Goal: Task Accomplishment & Management: Manage account settings

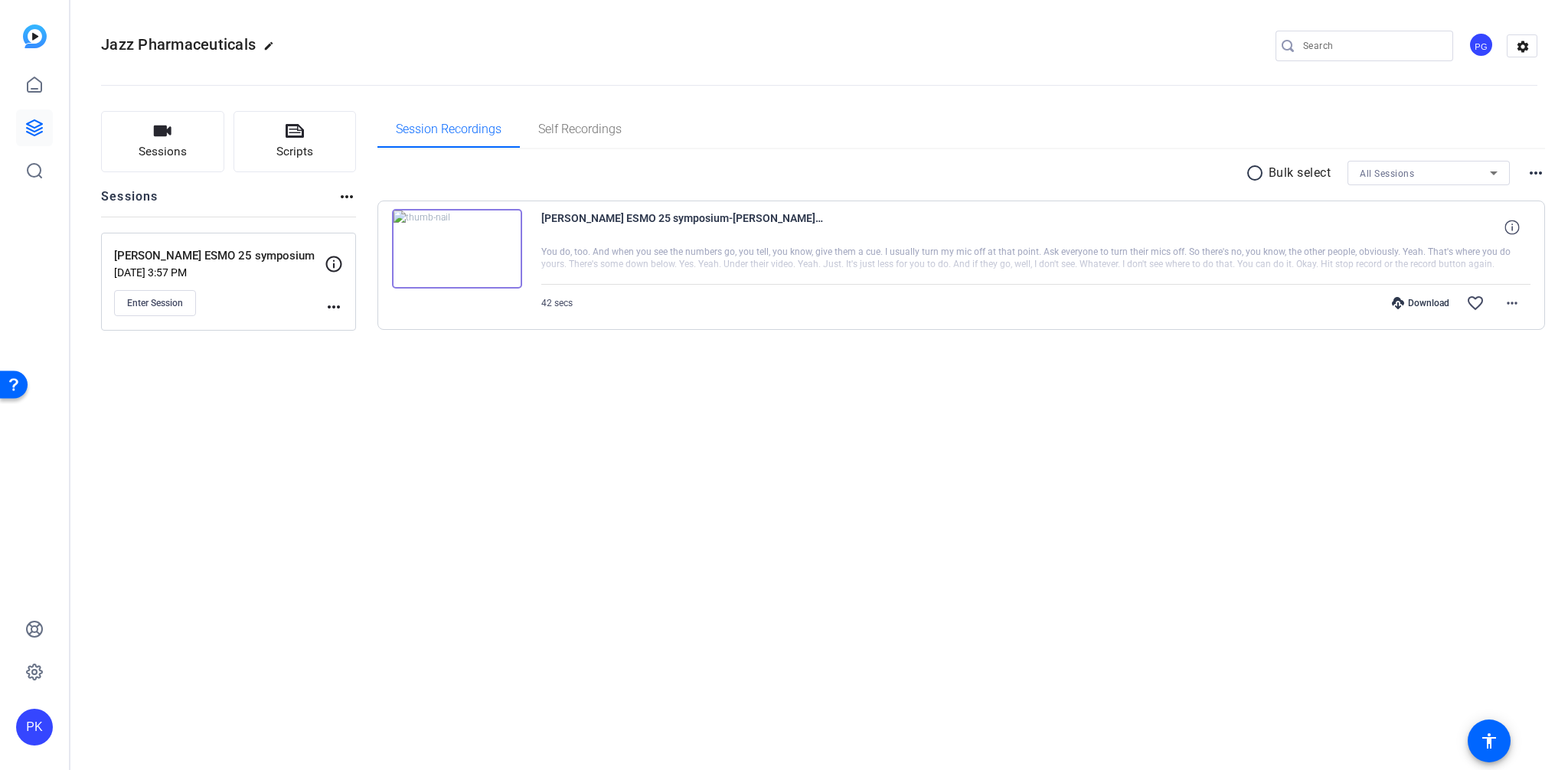
click at [445, 531] on div "Jazz Pharmaceuticals edit PG settings Sessions Scripts Sessions more_horiz Prof…" at bounding box center [818, 385] width 1497 height 770
drag, startPoint x: 284, startPoint y: 394, endPoint x: 304, endPoint y: 370, distance: 31.2
click at [284, 392] on div "Sessions Scripts Sessions more_horiz Prof Vogel ESMO 25 symposium Aug 29, 2025 …" at bounding box center [818, 245] width 1497 height 306
click at [343, 197] on mat-icon "more_horiz" at bounding box center [346, 196] width 19 height 19
drag, startPoint x: 358, startPoint y: 430, endPoint x: 348, endPoint y: 349, distance: 81.6
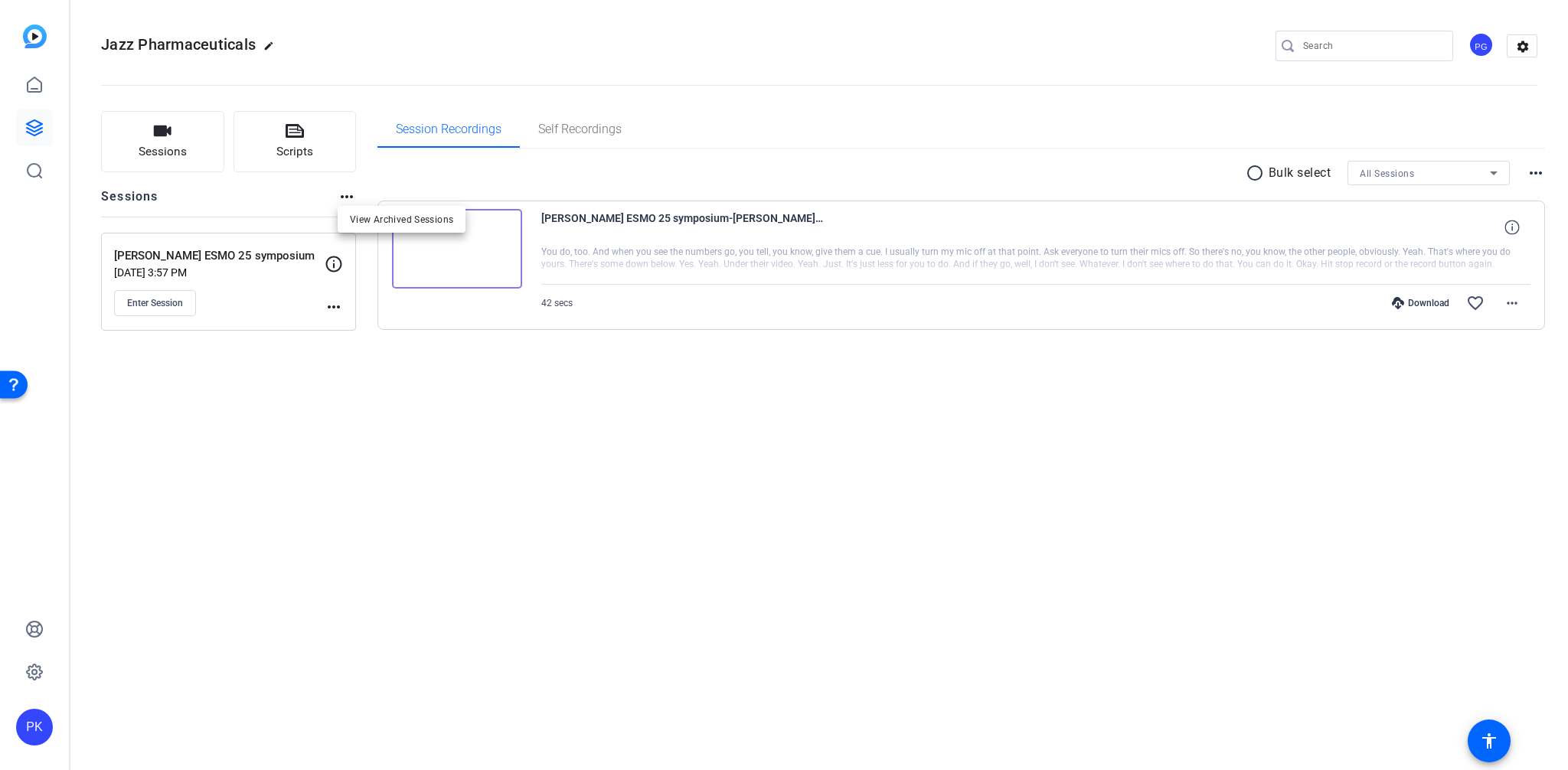
click at [349, 389] on div at bounding box center [784, 385] width 1568 height 770
click at [339, 307] on mat-icon "more_horiz" at bounding box center [333, 307] width 19 height 19
drag, startPoint x: 210, startPoint y: 363, endPoint x: 190, endPoint y: 328, distance: 40.3
click at [209, 362] on div at bounding box center [784, 385] width 1568 height 770
click at [153, 303] on span "Enter Session" at bounding box center [154, 303] width 56 height 12
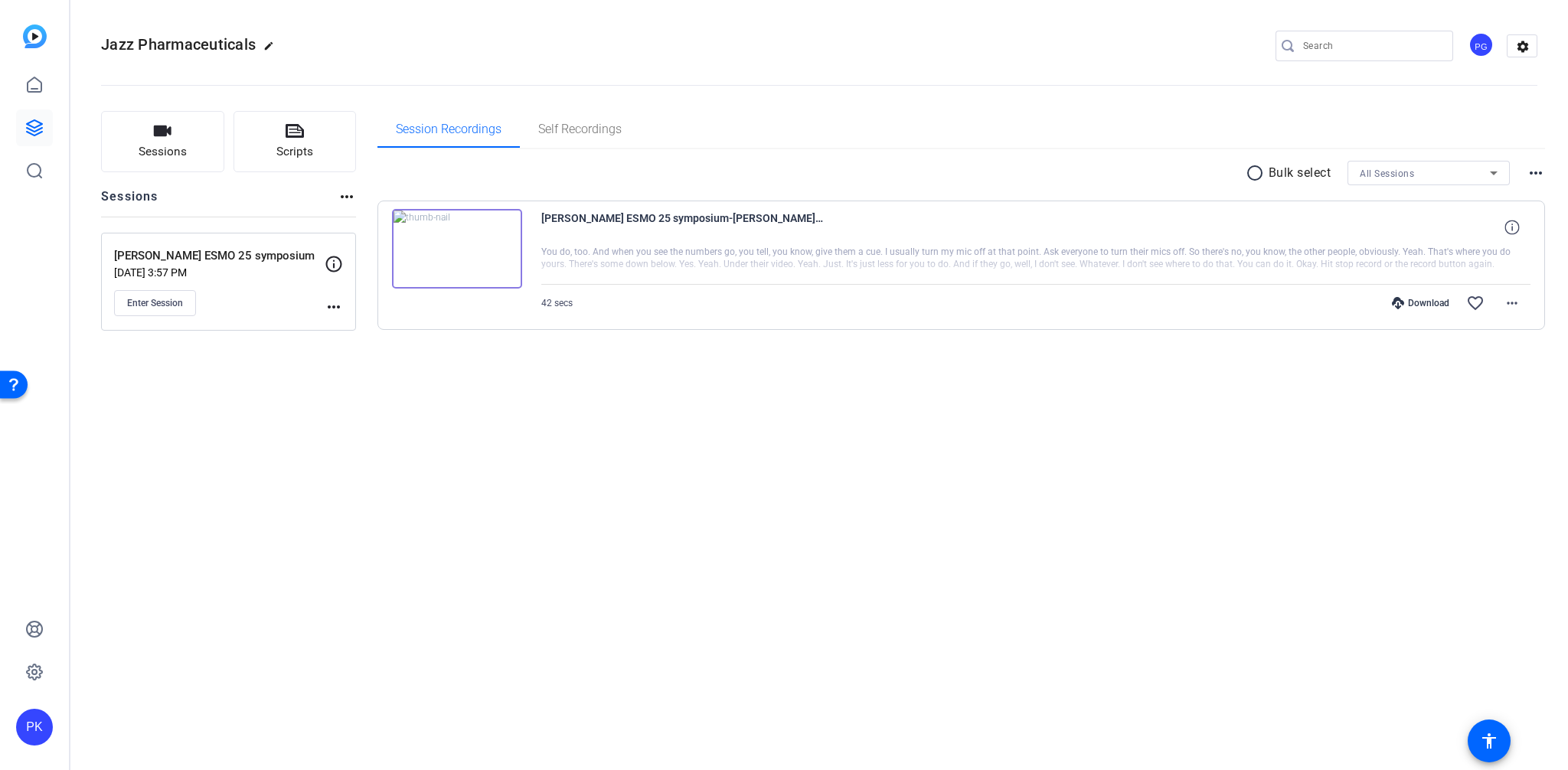
click at [733, 474] on div "Jazz Pharmaceuticals edit PG settings Sessions Scripts Sessions more_horiz Prof…" at bounding box center [818, 385] width 1497 height 770
click at [19, 130] on link at bounding box center [35, 128] width 37 height 37
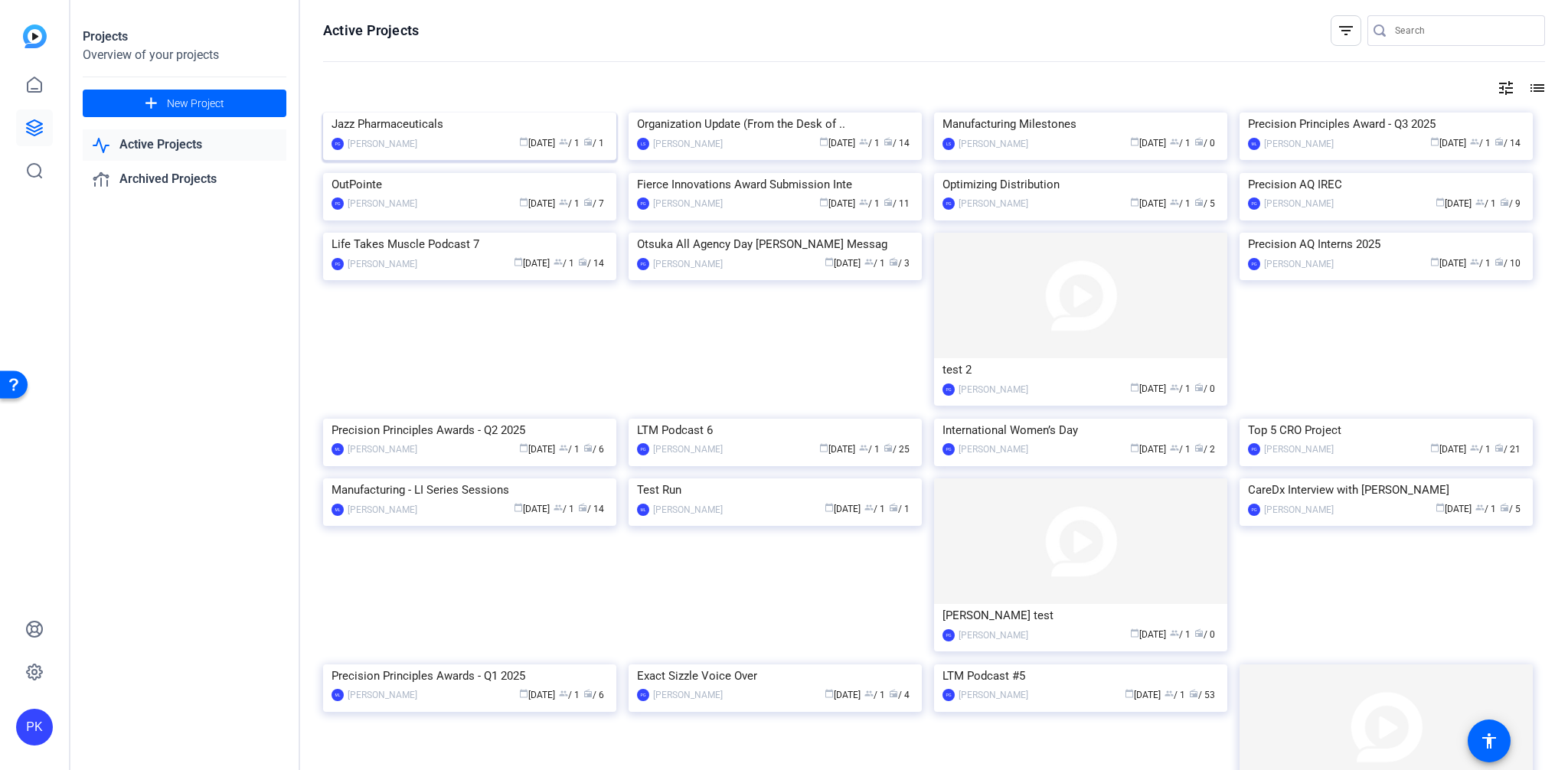
click at [453, 112] on img at bounding box center [469, 112] width 293 height 0
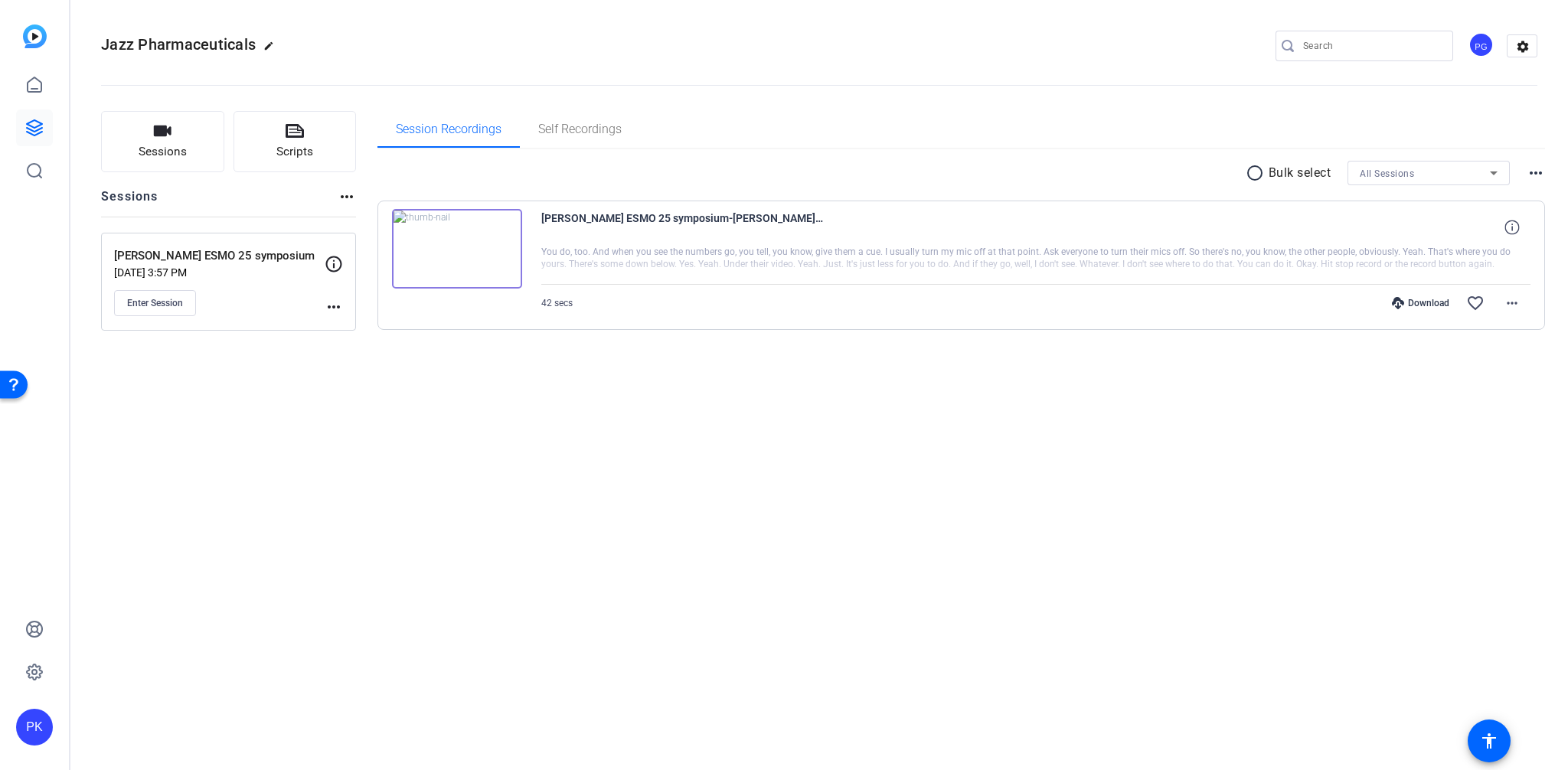
click at [1542, 171] on mat-icon "more_horiz" at bounding box center [1535, 173] width 19 height 19
drag, startPoint x: 595, startPoint y: 490, endPoint x: 475, endPoint y: 451, distance: 126.2
click at [561, 479] on div at bounding box center [784, 385] width 1568 height 770
click at [332, 264] on icon at bounding box center [333, 264] width 19 height 19
click at [334, 306] on mat-icon "more_horiz" at bounding box center [333, 307] width 19 height 19
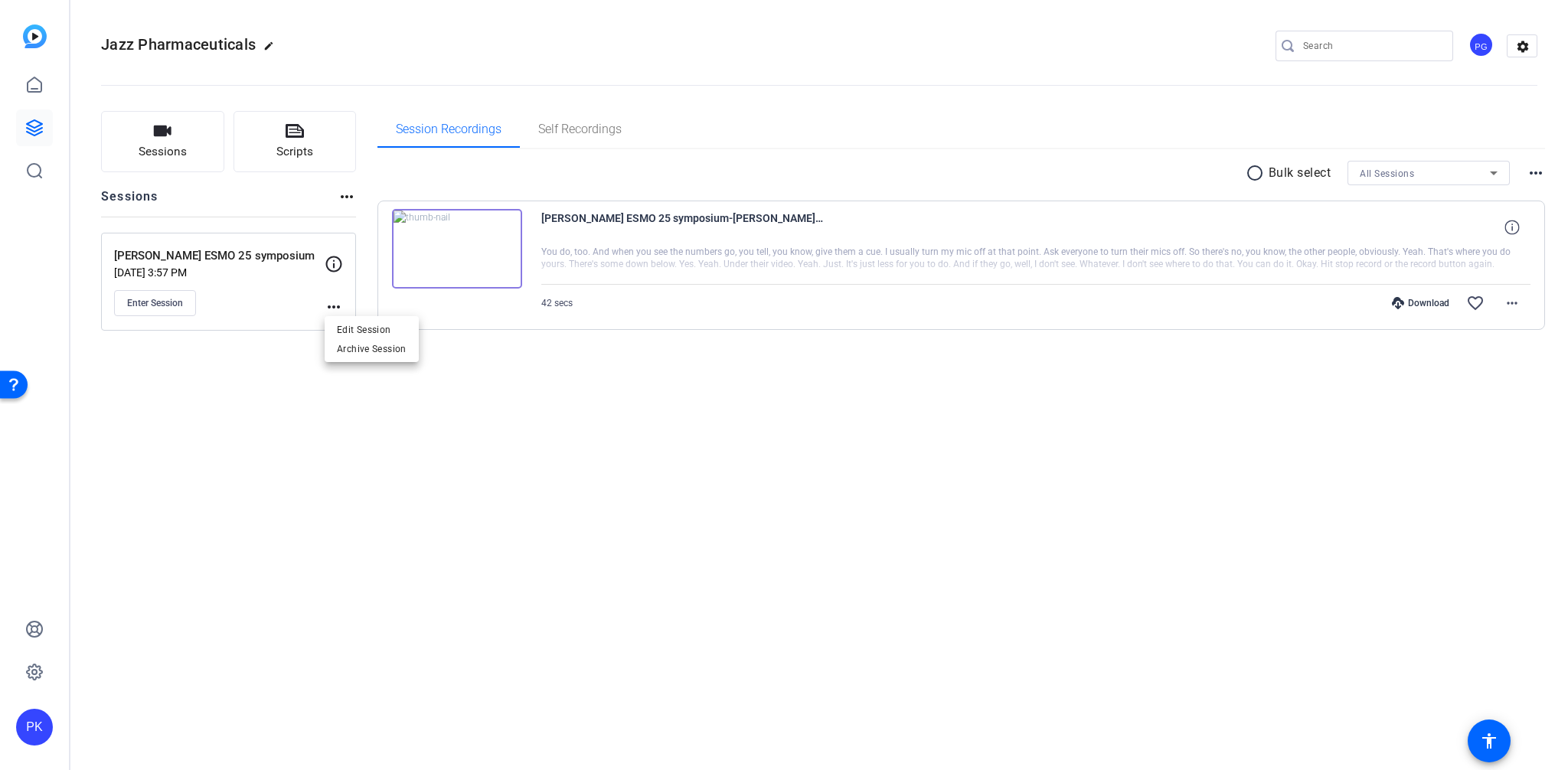
click at [236, 387] on div at bounding box center [784, 385] width 1568 height 770
click at [568, 130] on span "Self Recordings" at bounding box center [579, 129] width 83 height 12
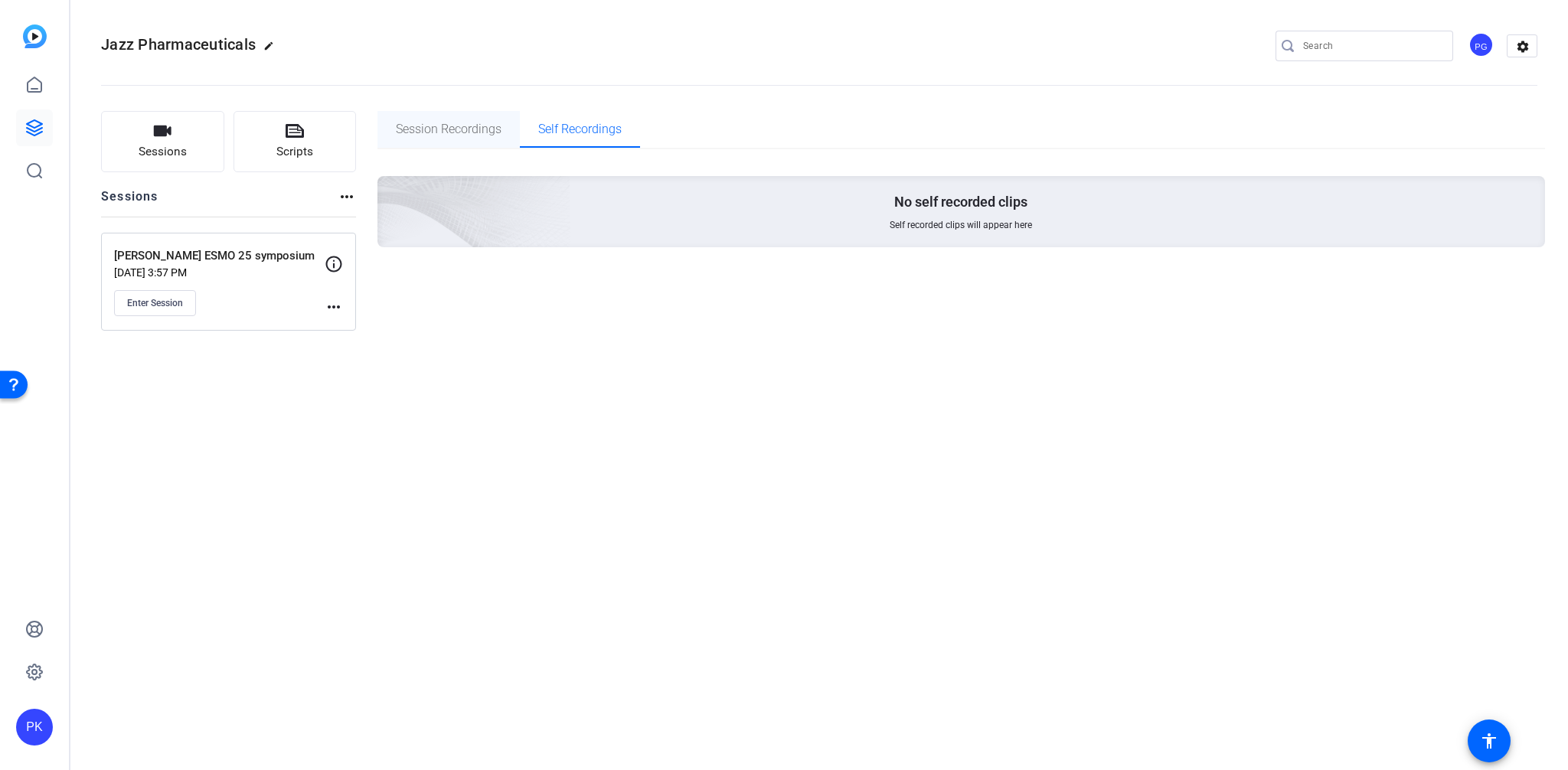
click at [458, 132] on span "Session Recordings" at bounding box center [448, 129] width 106 height 12
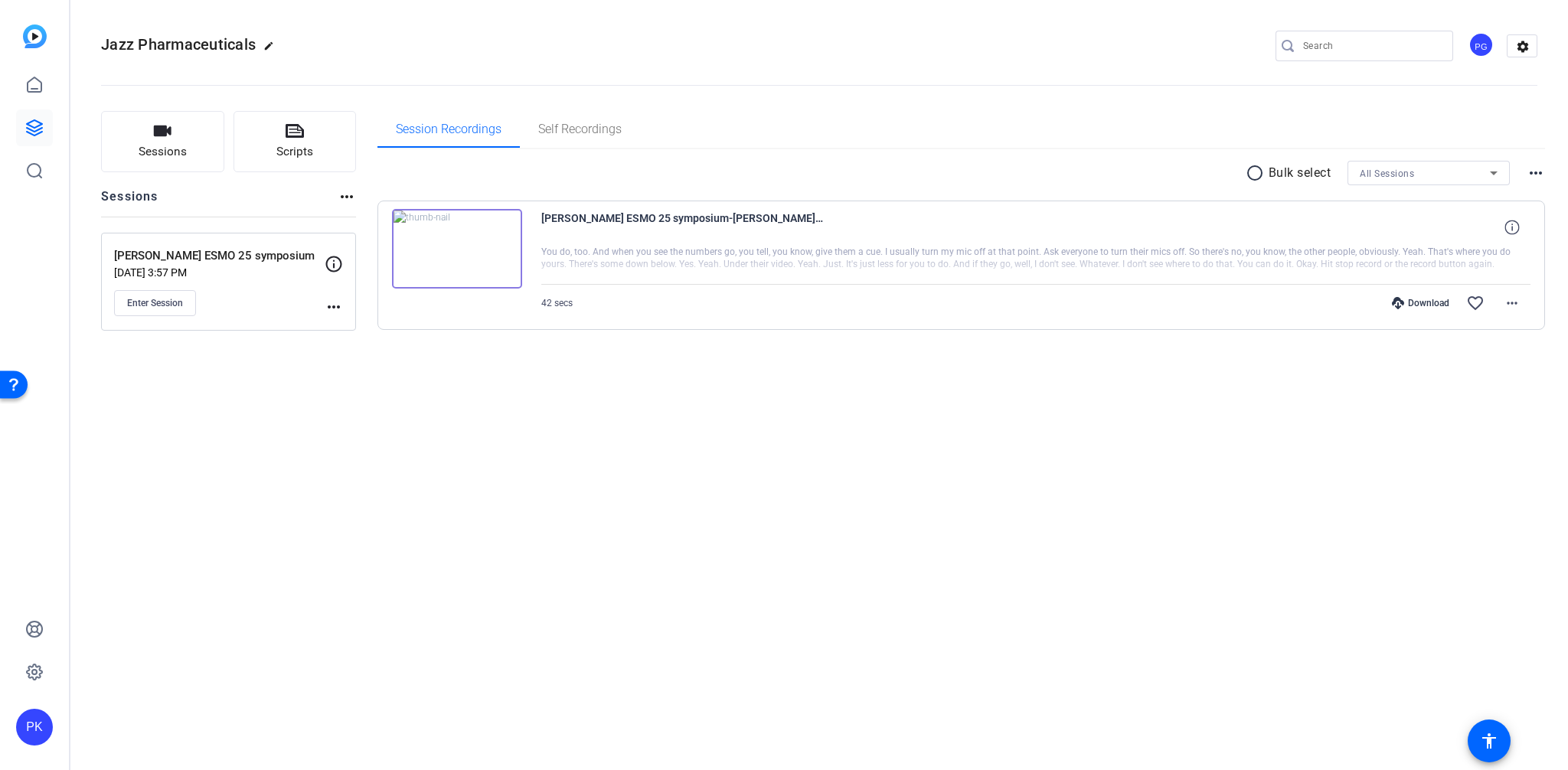
drag, startPoint x: 387, startPoint y: 392, endPoint x: 307, endPoint y: 362, distance: 85.4
click at [387, 392] on div "Sessions Scripts Sessions more_horiz Prof Vogel ESMO 25 symposium Aug 29, 2025 …" at bounding box center [818, 245] width 1497 height 306
click at [329, 304] on mat-icon "more_horiz" at bounding box center [333, 307] width 19 height 19
click at [345, 331] on span "Edit Session" at bounding box center [371, 329] width 69 height 19
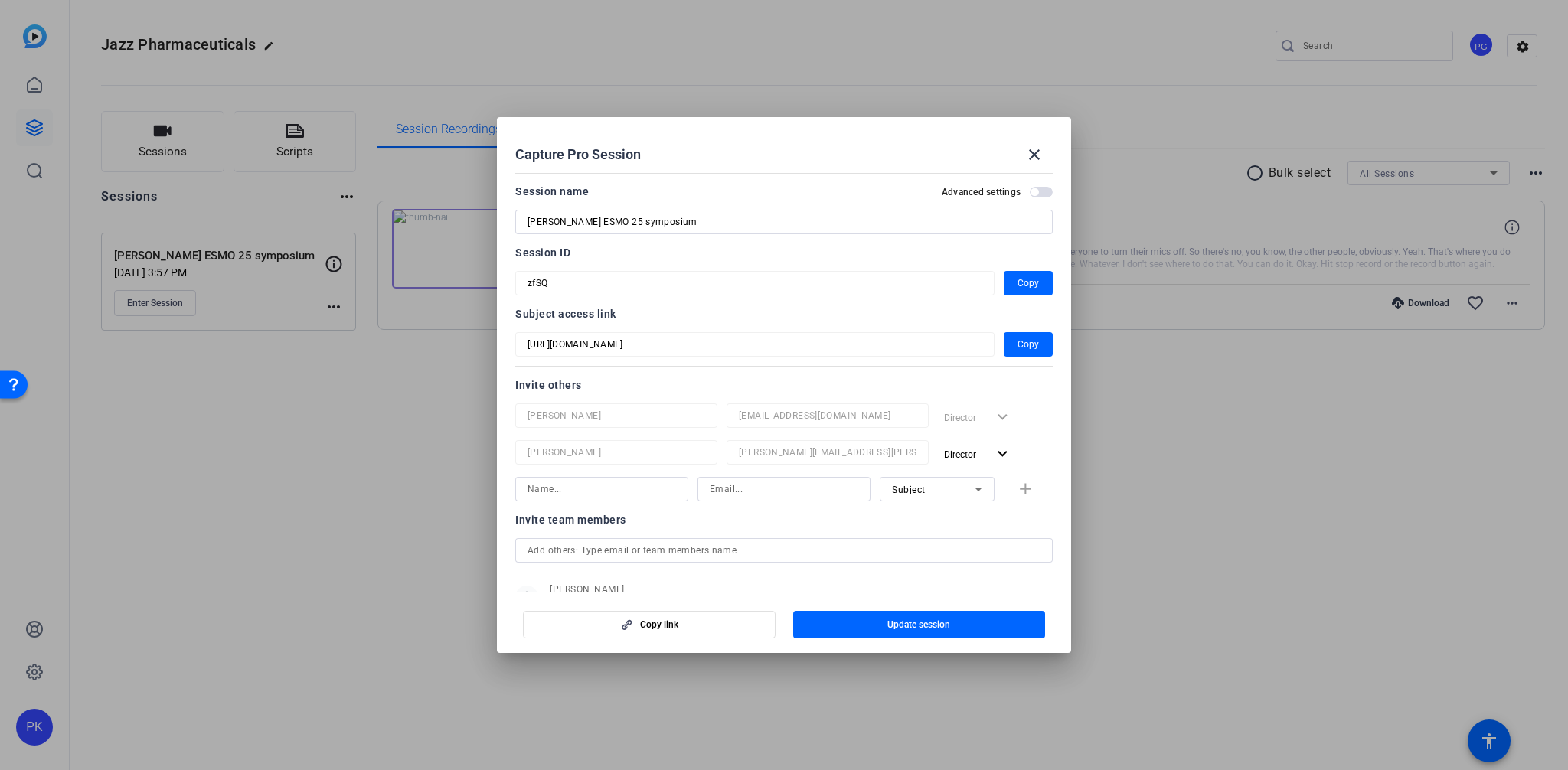
scroll to position [107, 0]
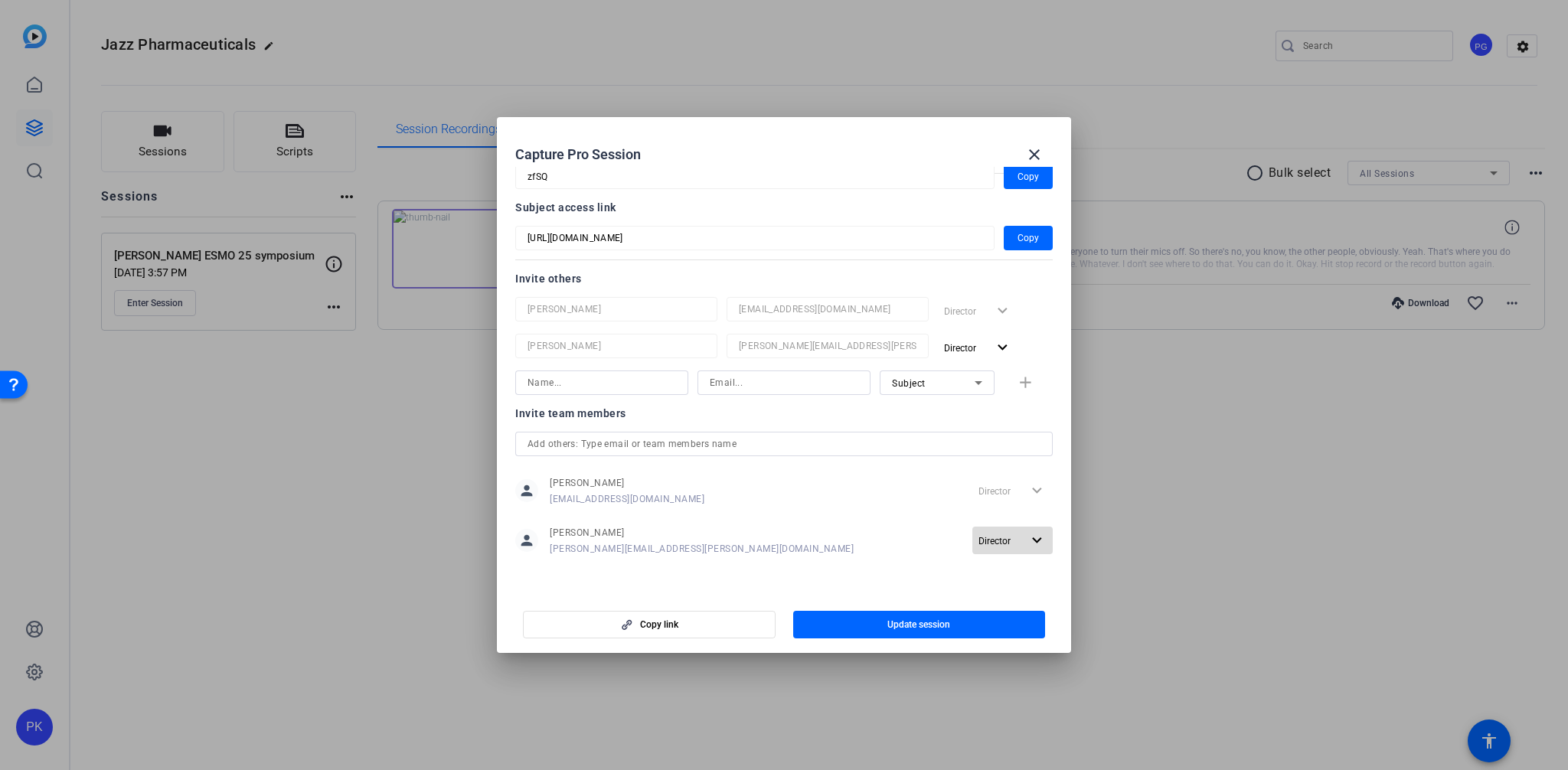
click at [1033, 538] on mat-icon "expand_more" at bounding box center [1037, 541] width 19 height 19
click at [858, 545] on div at bounding box center [784, 385] width 1568 height 770
click at [748, 508] on div "person Phil Kawol Phil.Kawol@precisionvh.com Director expand_more" at bounding box center [784, 490] width 537 height 38
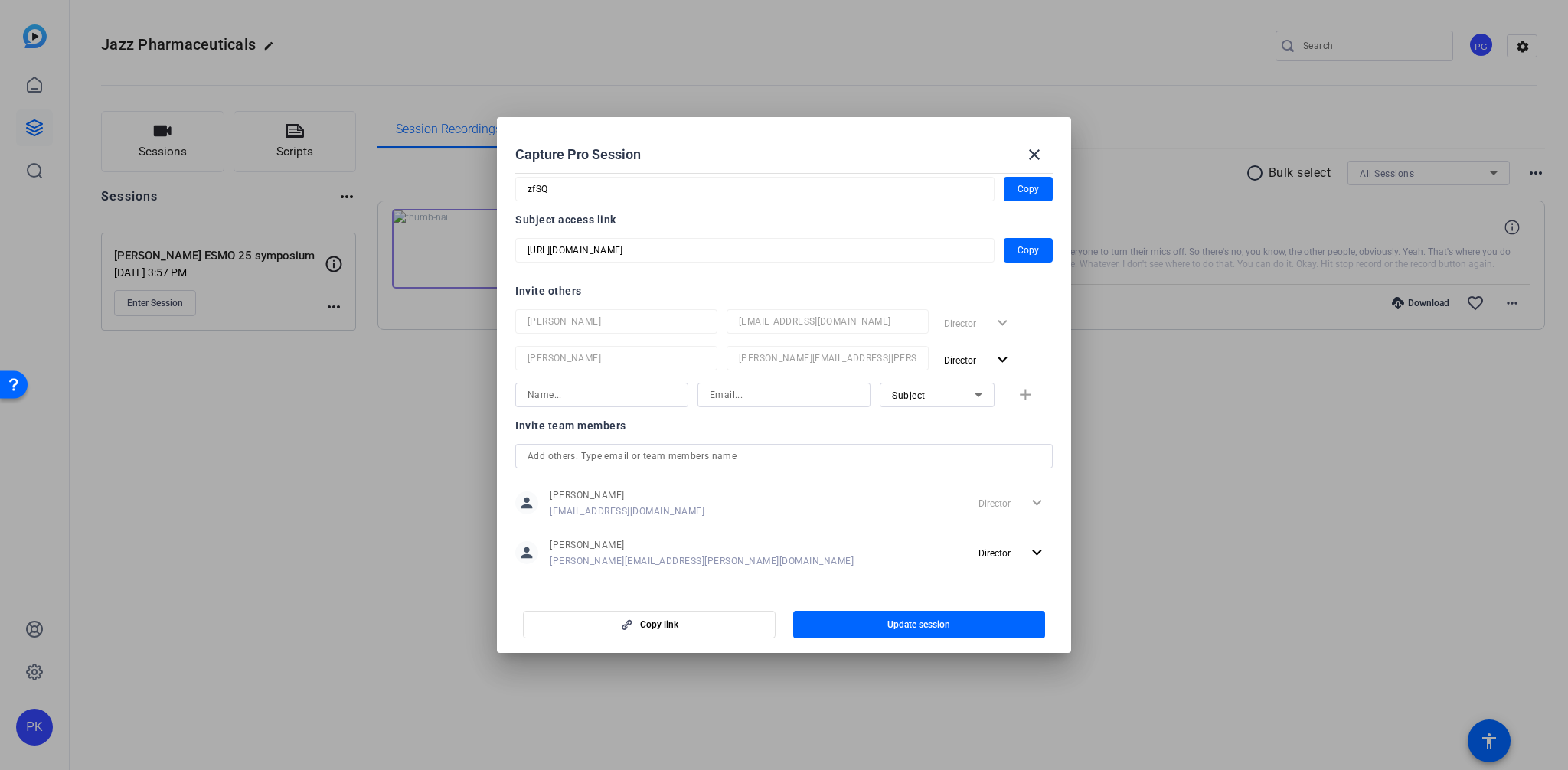
scroll to position [96, 0]
